Goal: Task Accomplishment & Management: Use online tool/utility

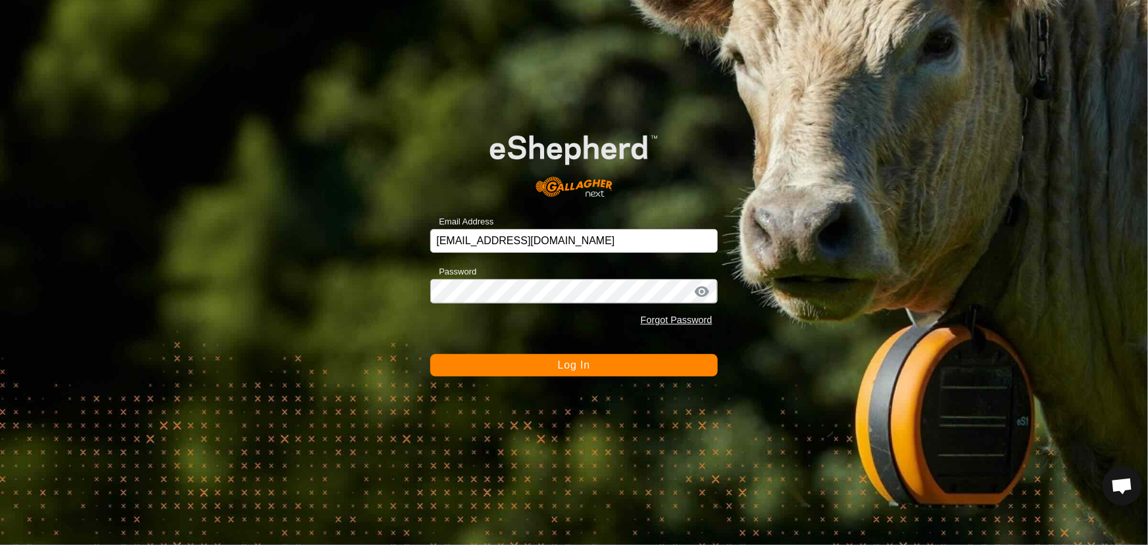
click at [561, 351] on form "Email Address [EMAIL_ADDRESS][DOMAIN_NAME] Password Forgot Password Log In" at bounding box center [573, 243] width 287 height 265
click at [555, 372] on button "Log In" at bounding box center [573, 365] width 287 height 22
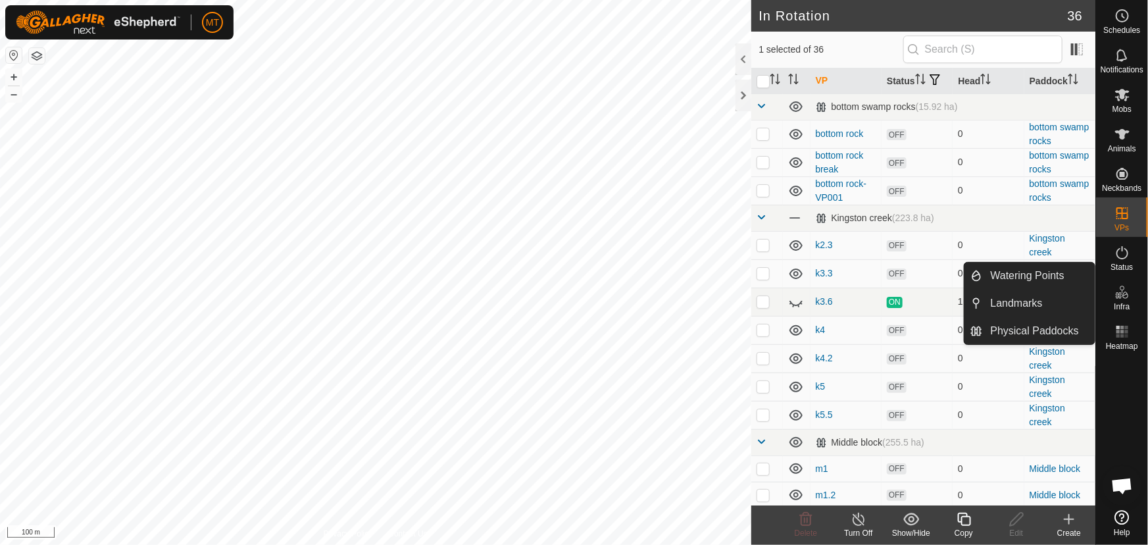
click at [961, 527] on div "Copy" at bounding box center [963, 533] width 53 height 12
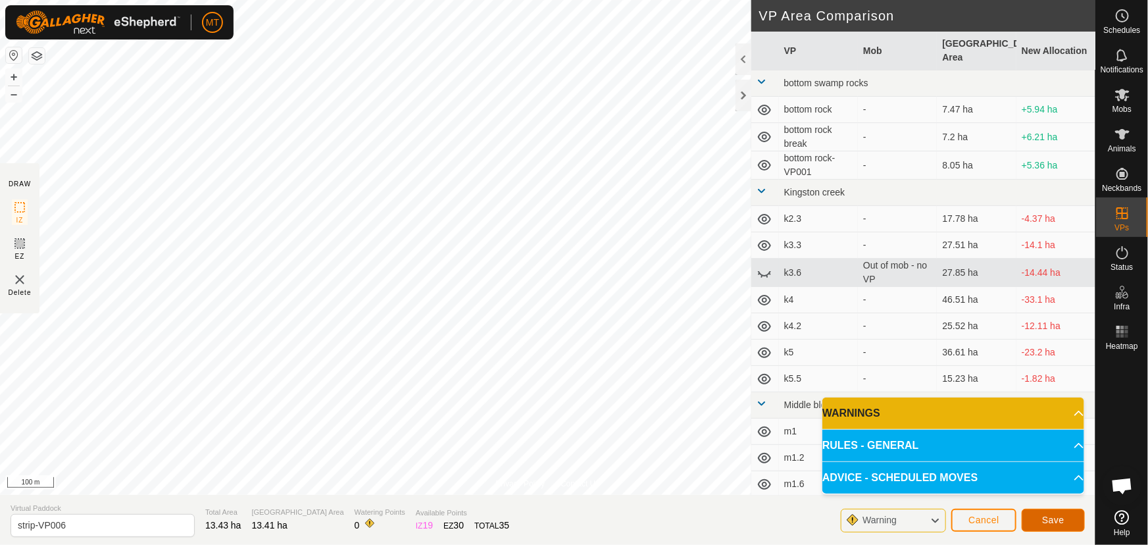
click at [1053, 519] on span "Save" at bounding box center [1053, 519] width 22 height 11
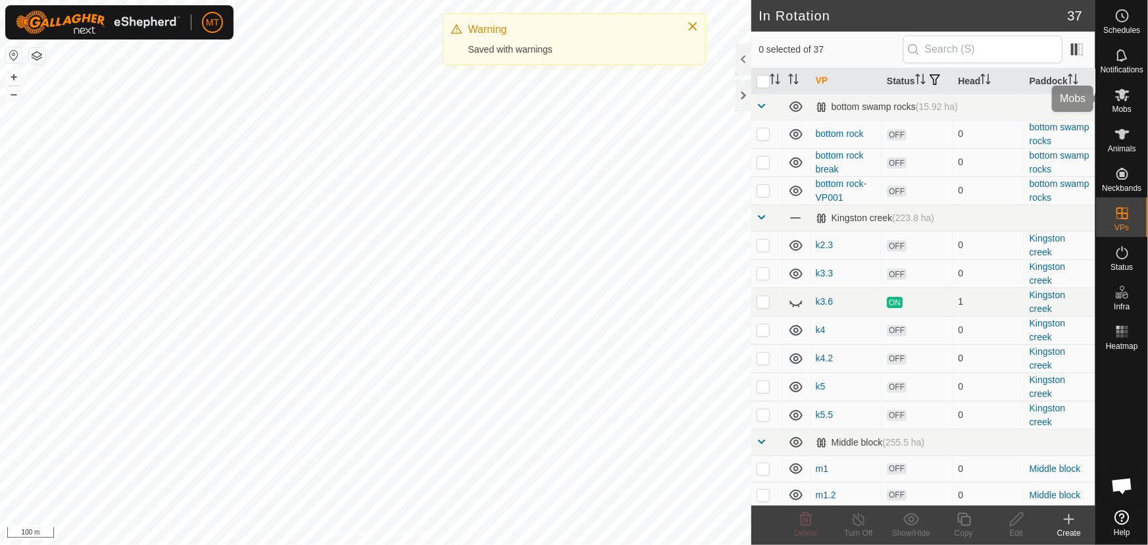
click at [1124, 100] on icon at bounding box center [1122, 95] width 14 height 12
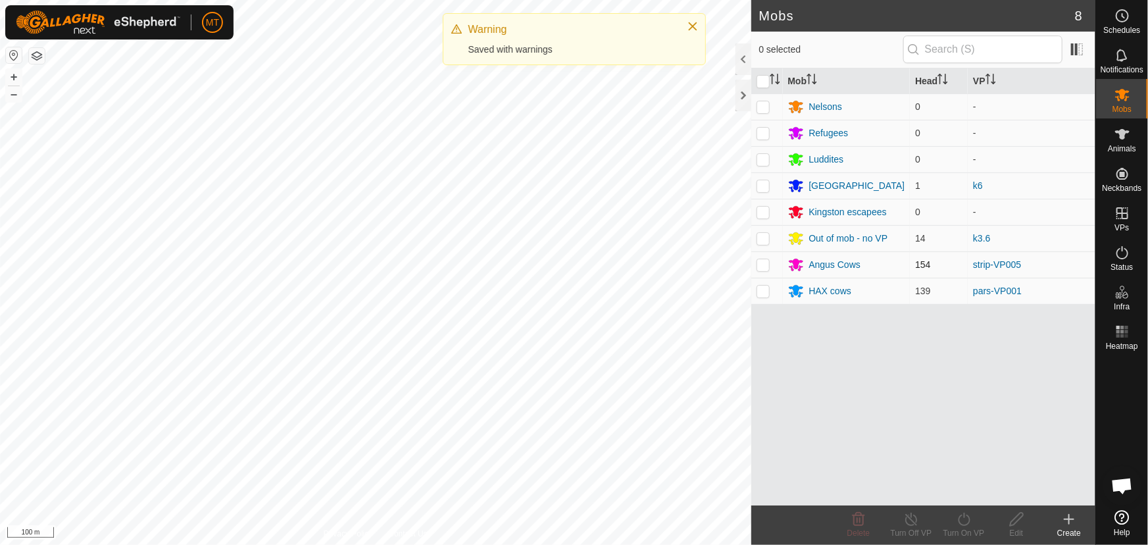
click at [764, 263] on p-checkbox at bounding box center [763, 264] width 13 height 11
checkbox input "true"
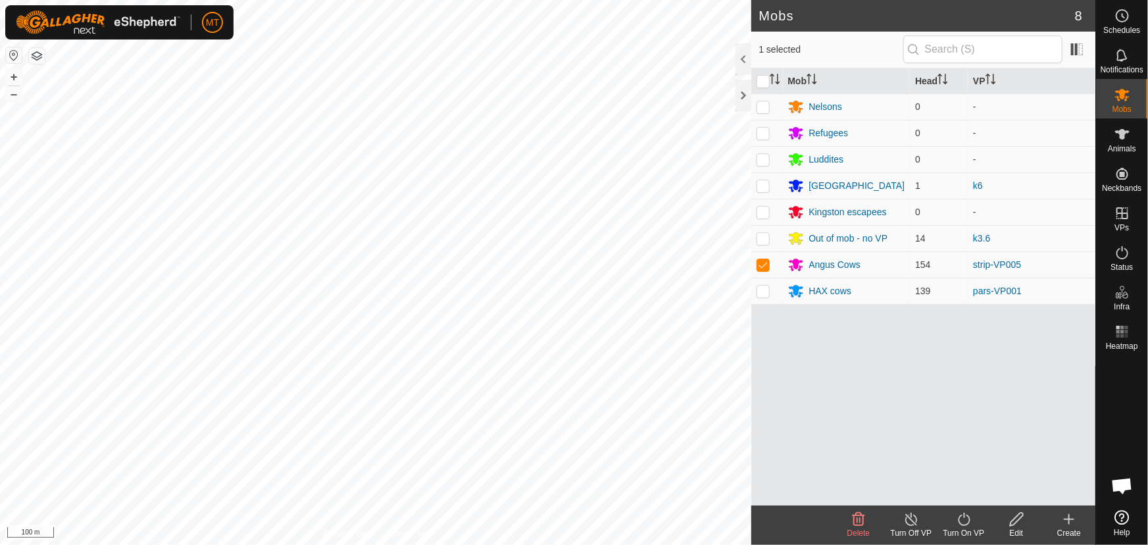
click at [960, 518] on icon at bounding box center [964, 519] width 16 height 16
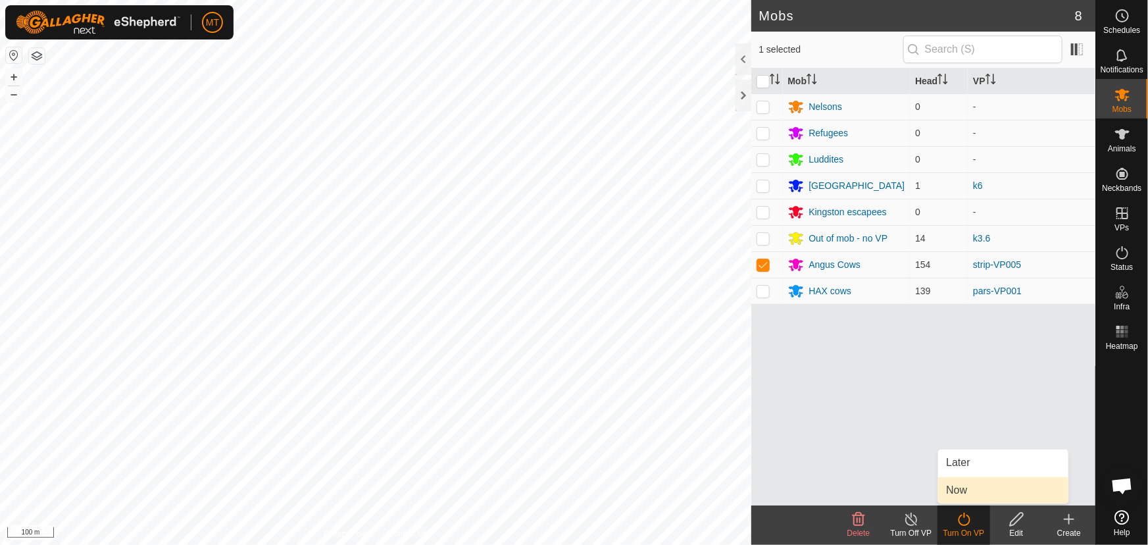
click at [963, 491] on link "Now" at bounding box center [1003, 490] width 130 height 26
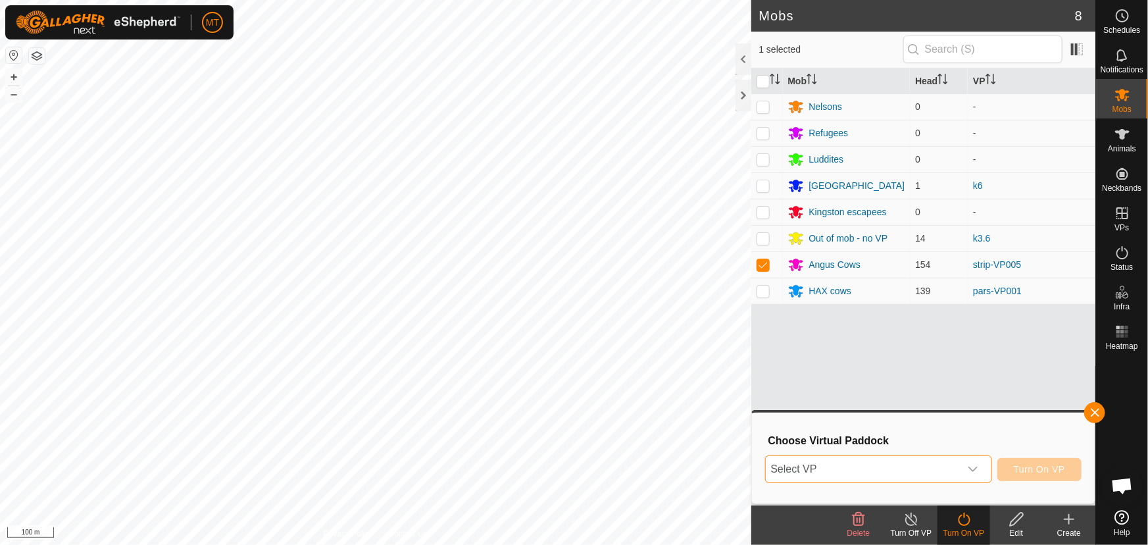
click at [918, 472] on span "Select VP" at bounding box center [863, 469] width 194 height 26
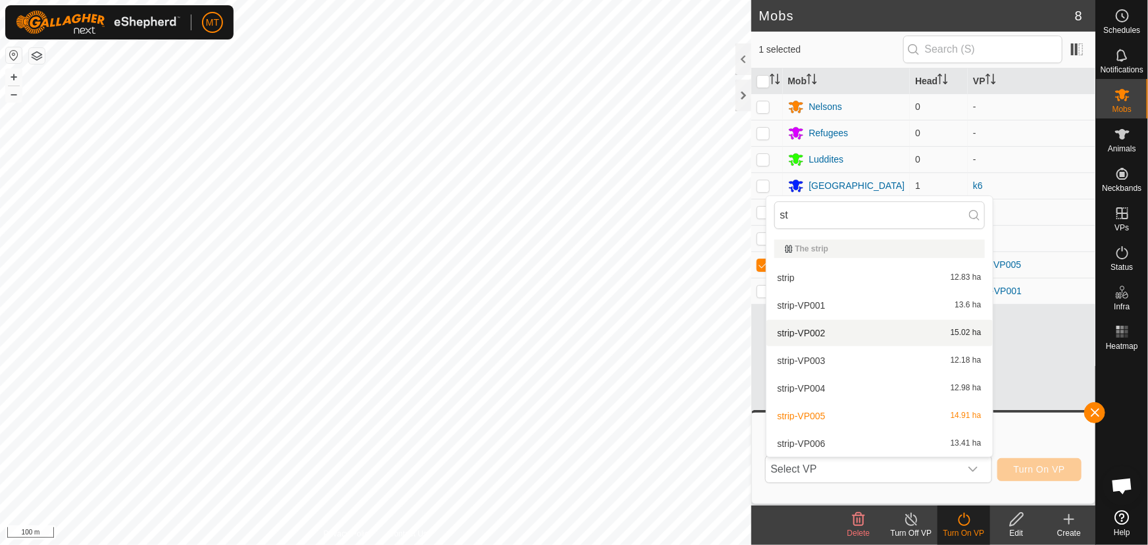
type input "str"
type input "stri"
click at [824, 438] on li "strip-VP006 13.41 ha" at bounding box center [879, 443] width 226 height 26
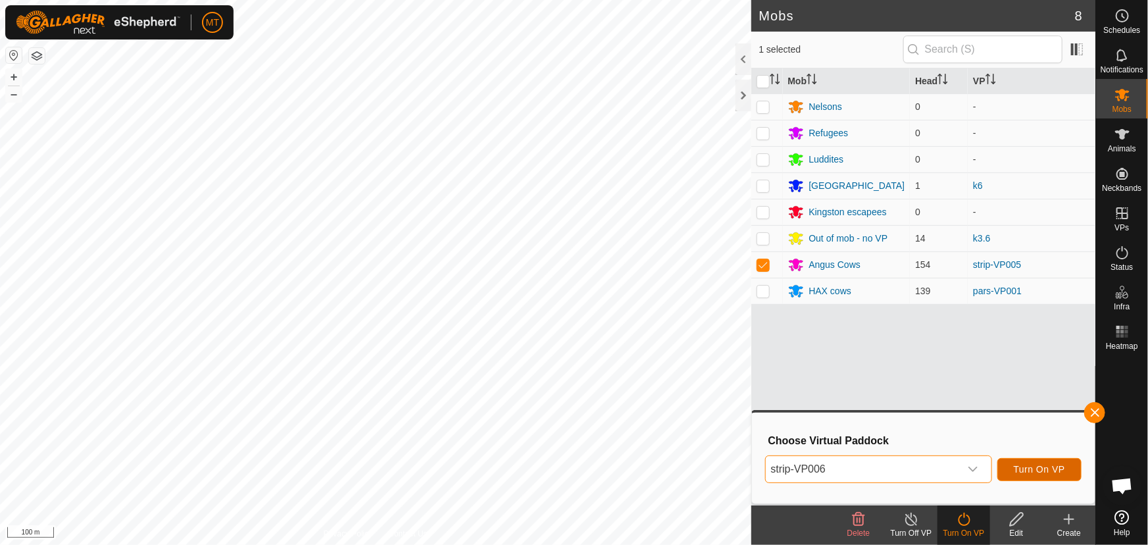
click at [1053, 476] on button "Turn On VP" at bounding box center [1039, 469] width 84 height 23
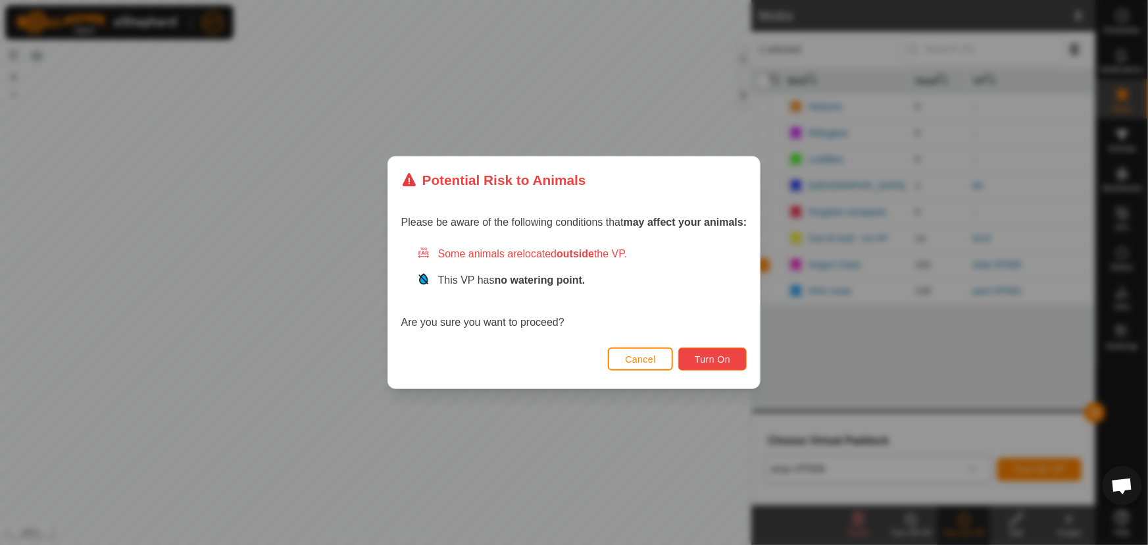
click at [723, 355] on span "Turn On" at bounding box center [713, 359] width 36 height 11
